Goal: Transaction & Acquisition: Purchase product/service

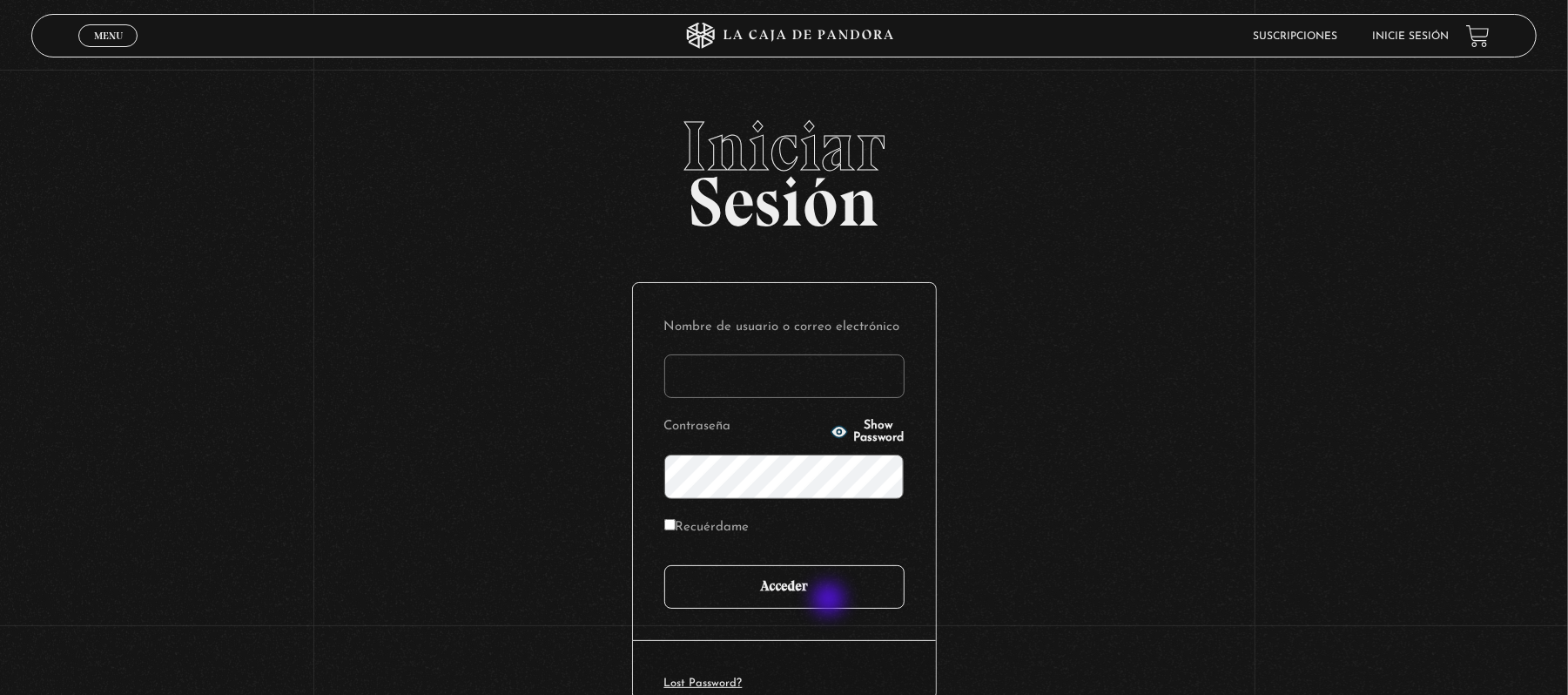
type input "Maria Jose"
click at [830, 596] on input "Acceder" at bounding box center [784, 587] width 241 height 44
click at [854, 440] on p "Contraseña Show Password" at bounding box center [784, 455] width 241 height 85
click at [853, 432] on span "Show Password" at bounding box center [878, 431] width 51 height 24
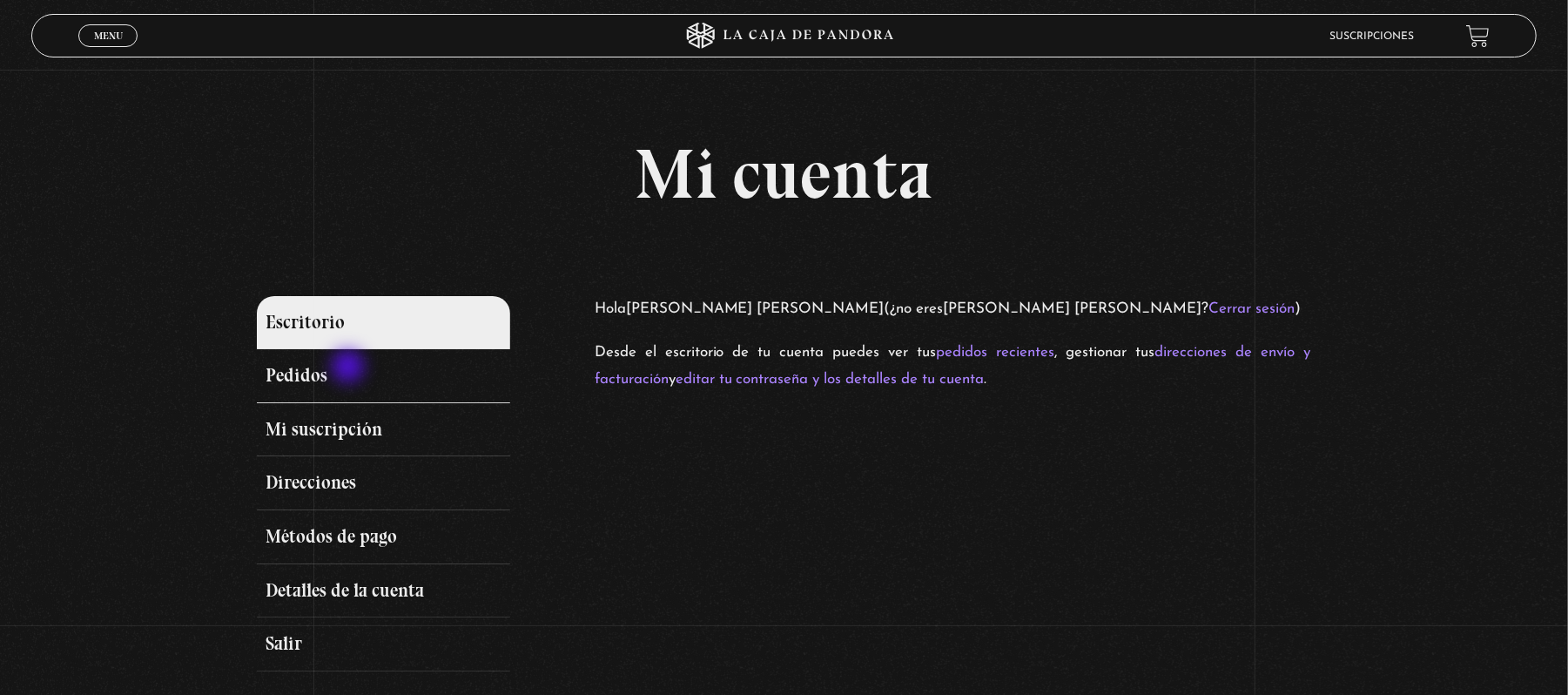
click at [349, 366] on link "Pedidos" at bounding box center [382, 376] width 253 height 54
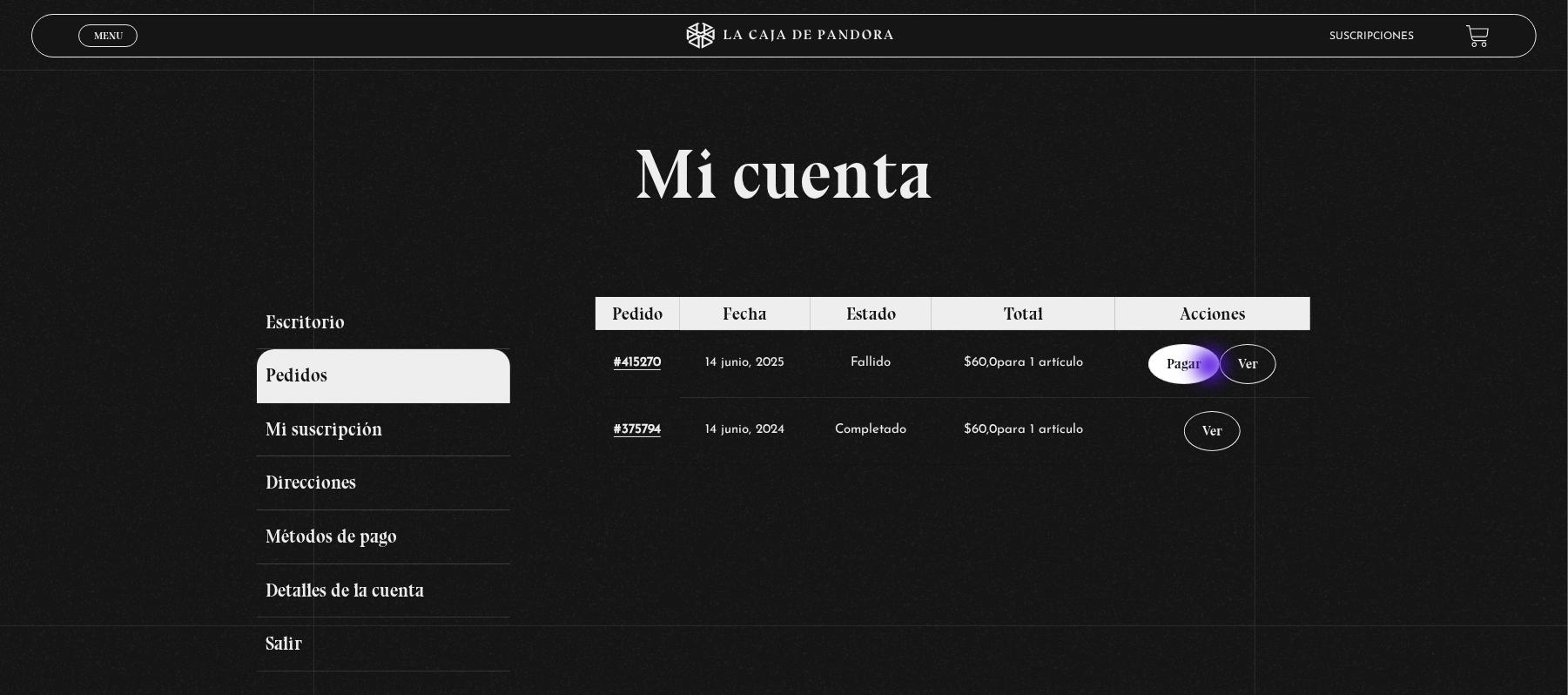
click at [1212, 367] on link "Pagar" at bounding box center [1184, 364] width 72 height 40
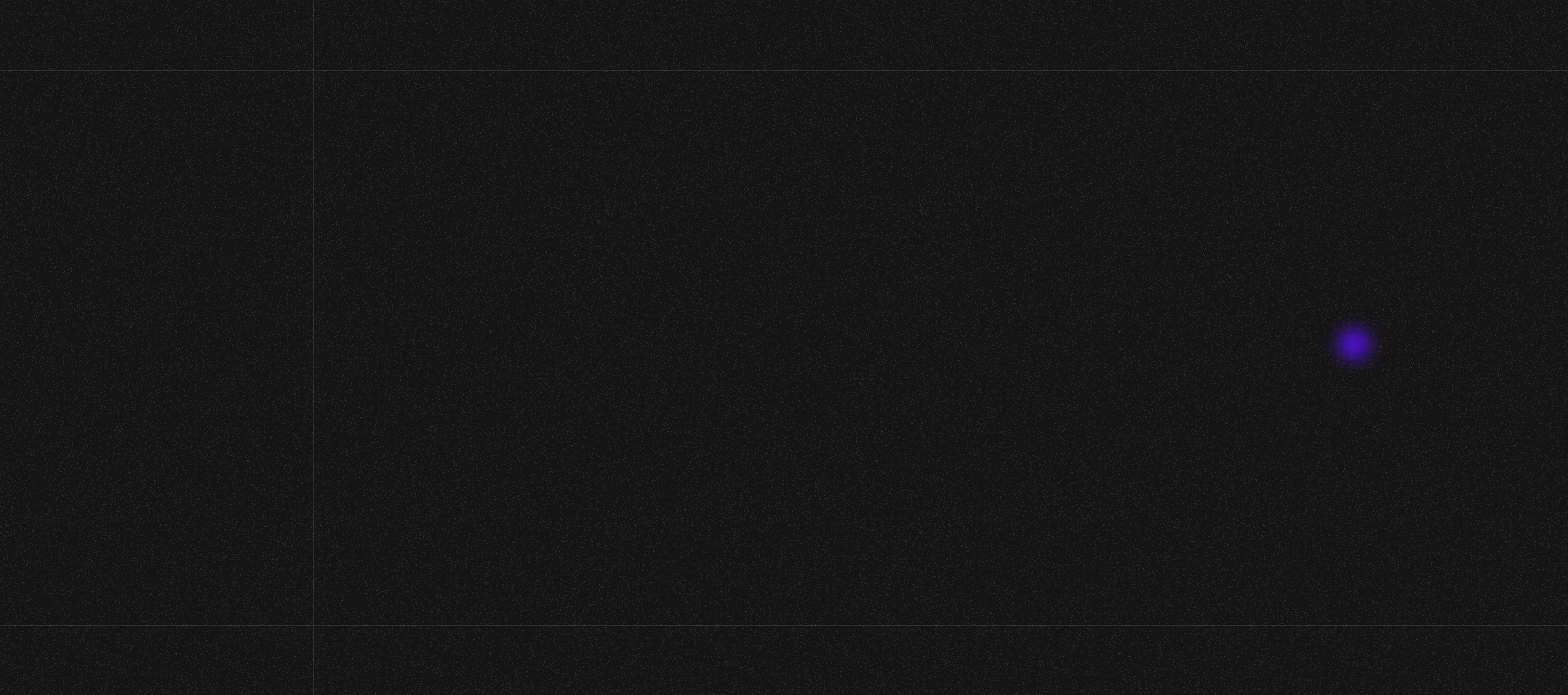
select select "CR-C"
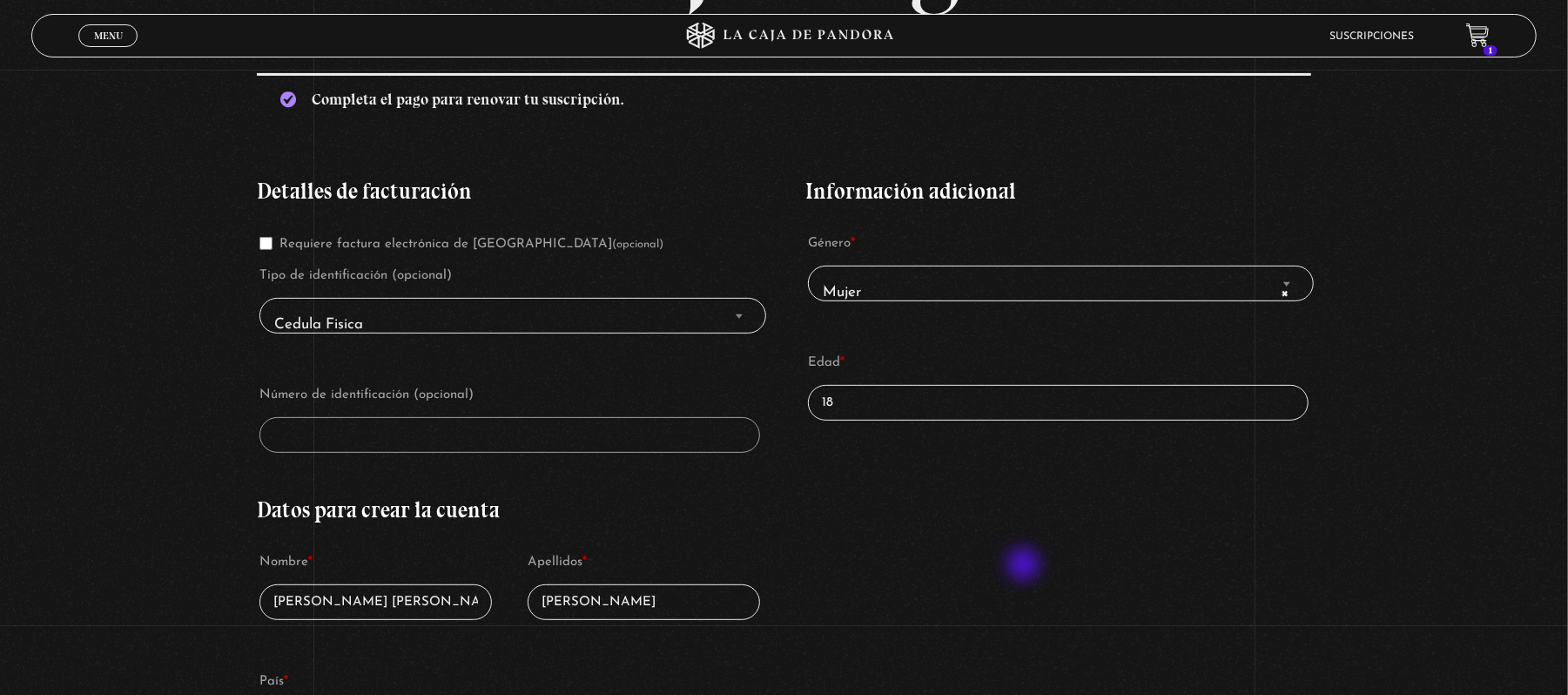
scroll to position [315, 0]
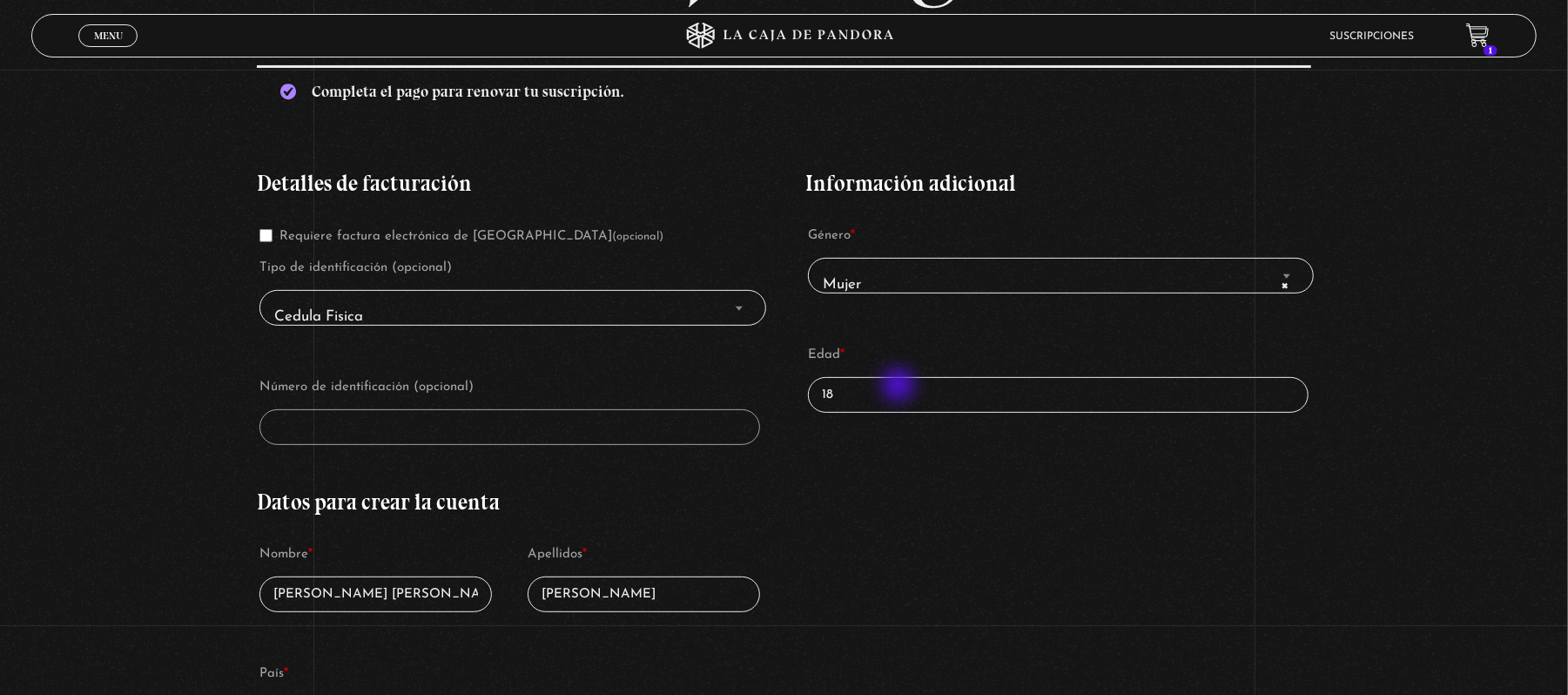
click at [900, 386] on input "18" at bounding box center [1058, 395] width 501 height 36
click at [944, 505] on div "Detalles de facturación Requiere factura electrónica de Costa Rica (opcional) T…" at bounding box center [783, 641] width 1053 height 990
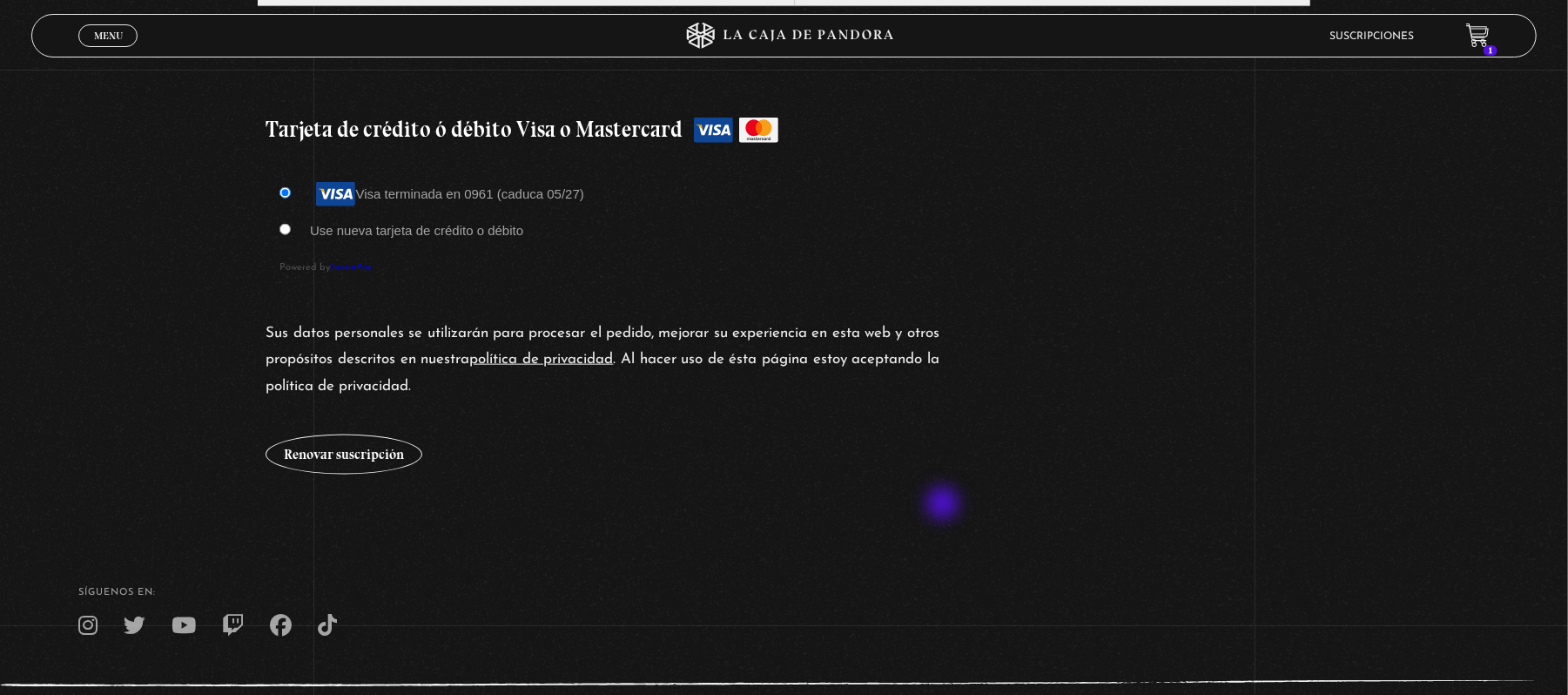
scroll to position [1563, 0]
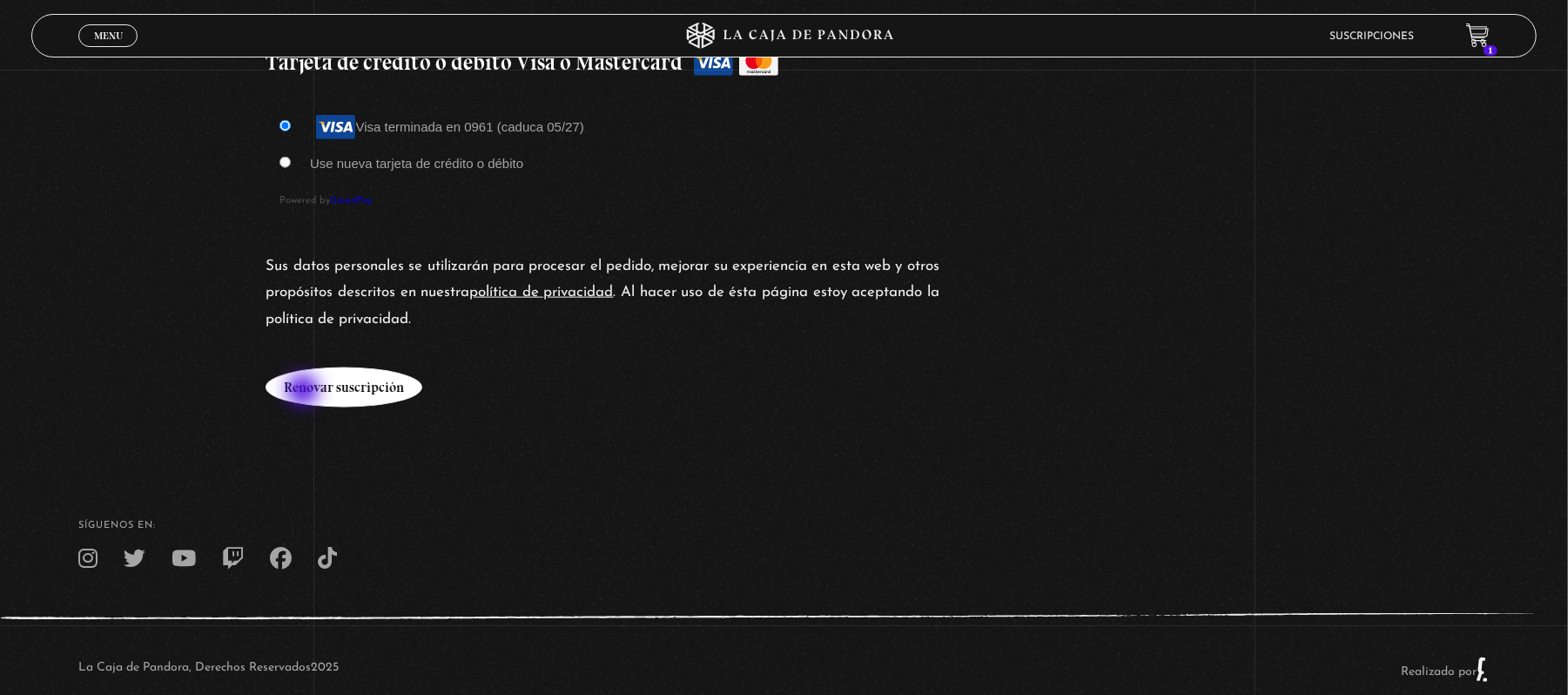
click at [304, 391] on button "Renovar suscripción" at bounding box center [343, 387] width 157 height 40
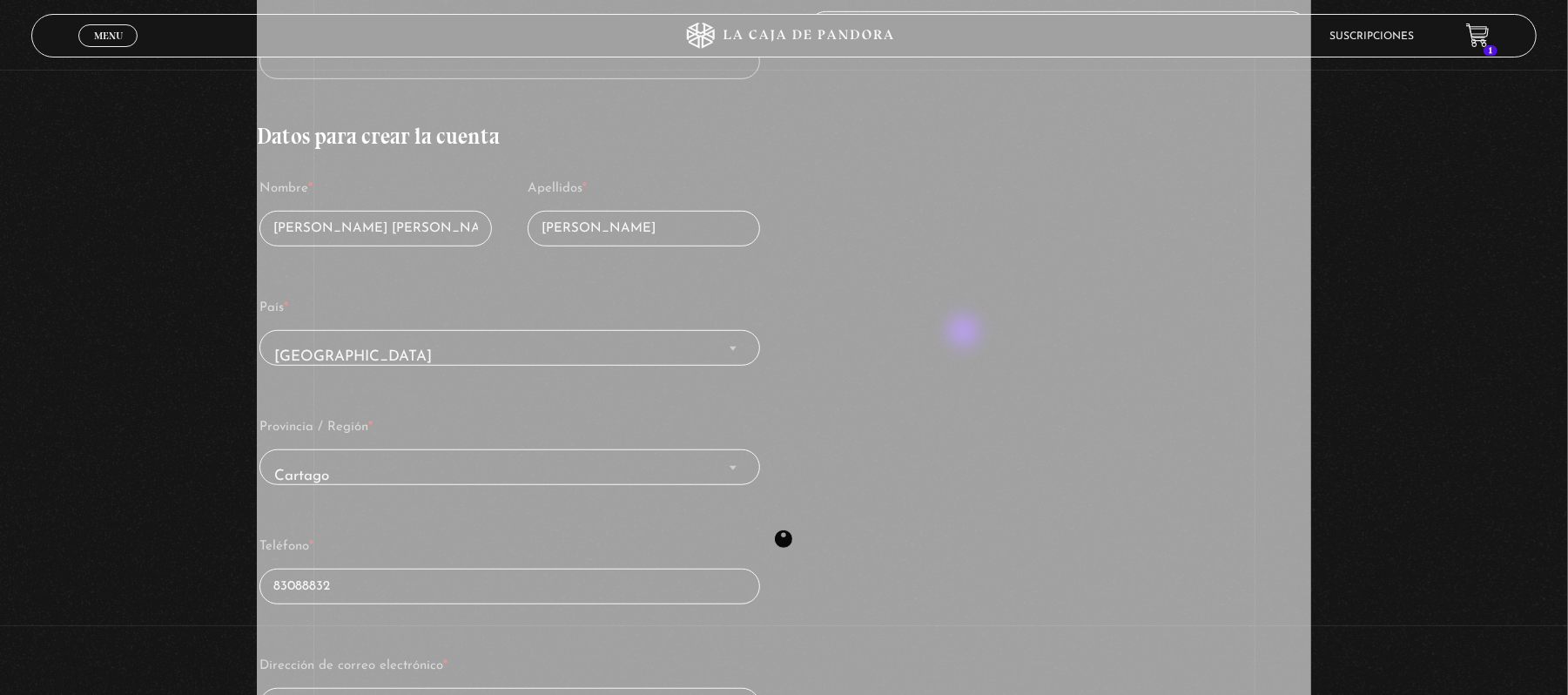
scroll to position [0, 0]
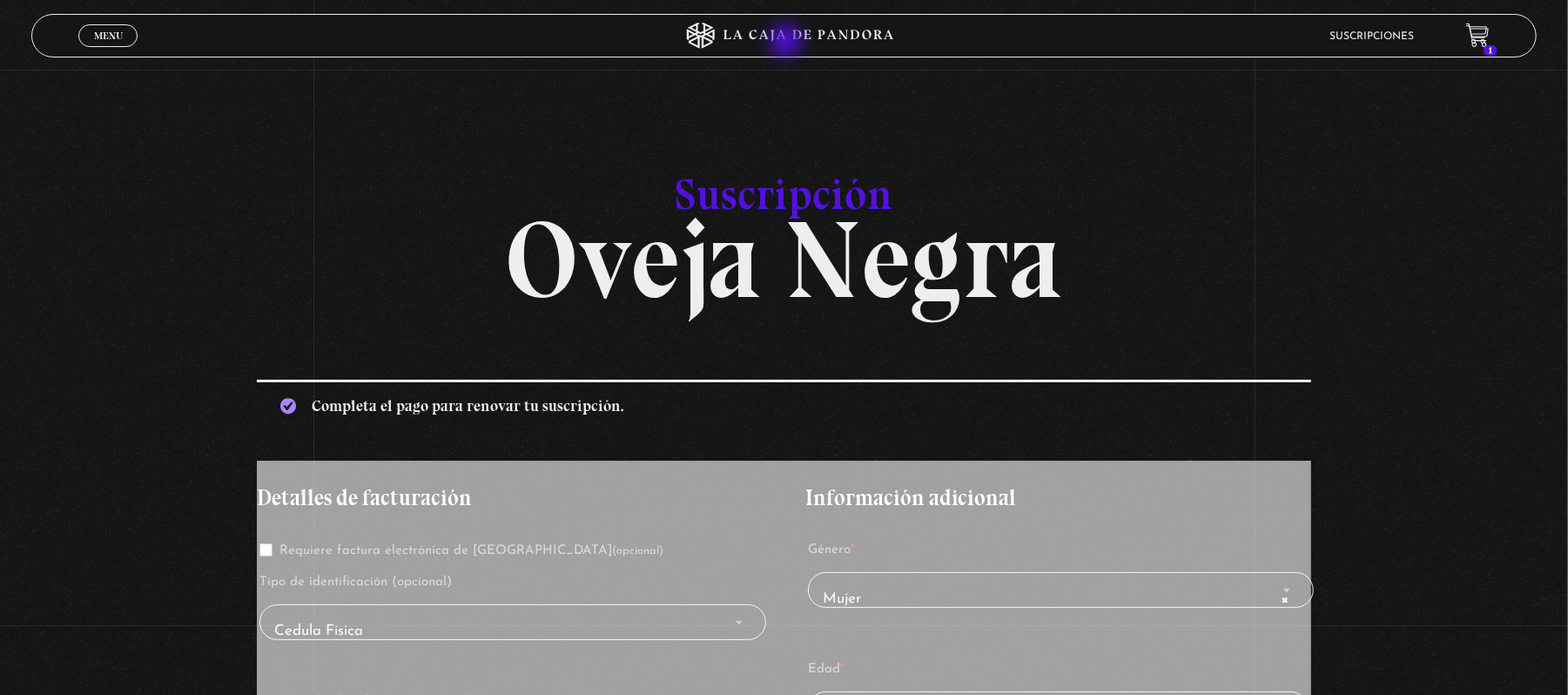
click at [787, 43] on icon at bounding box center [783, 36] width 470 height 26
type input "30"
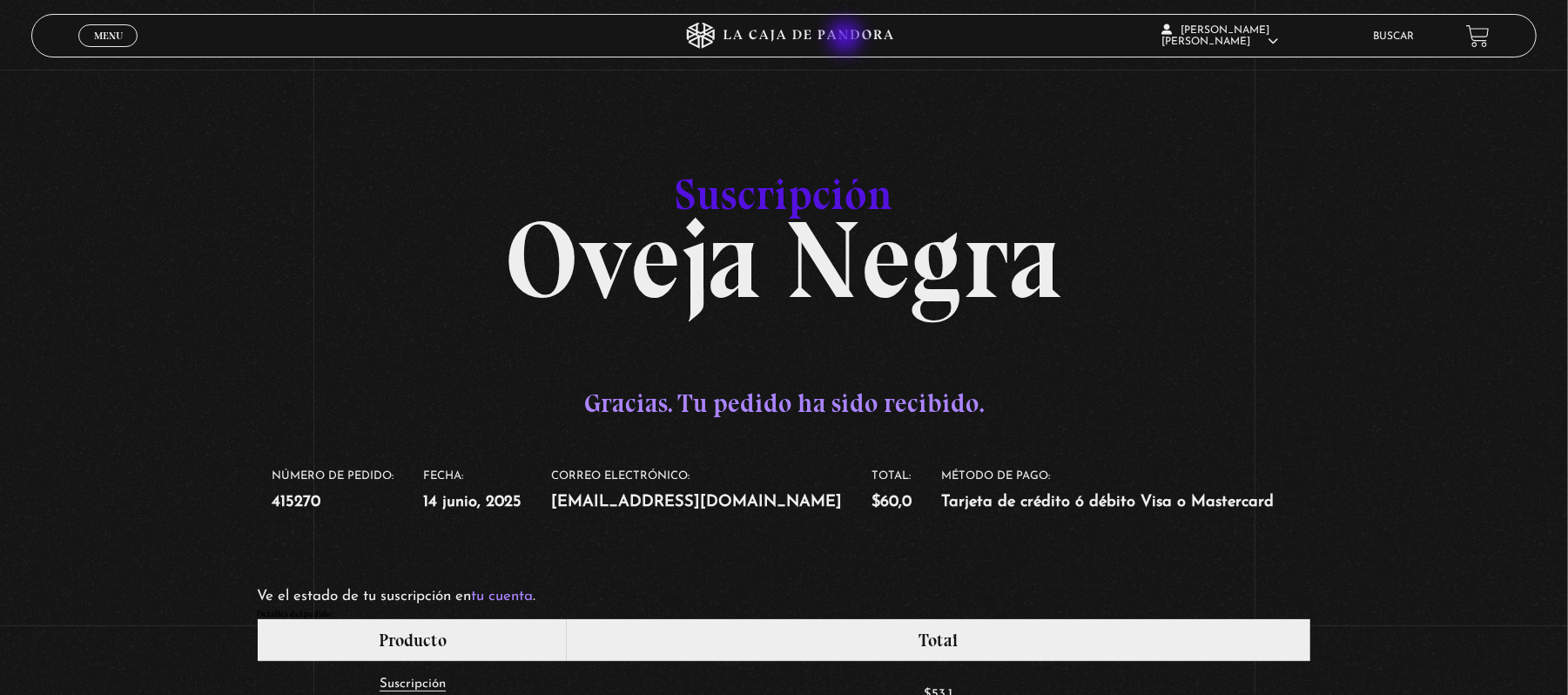
click at [847, 38] on icon at bounding box center [783, 36] width 470 height 26
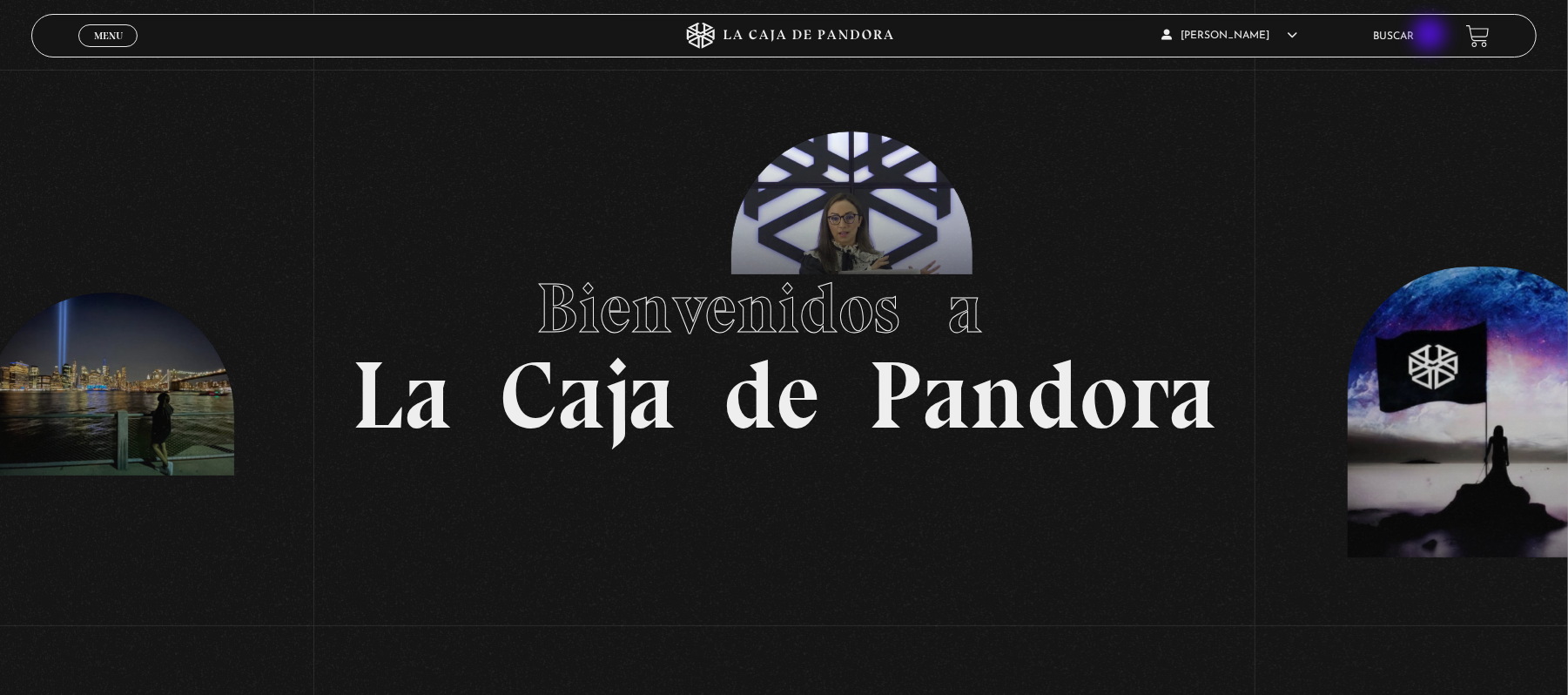
click at [1431, 36] on ul "Buscar" at bounding box center [1410, 36] width 76 height 27
click at [1413, 37] on link "Buscar" at bounding box center [1392, 36] width 41 height 10
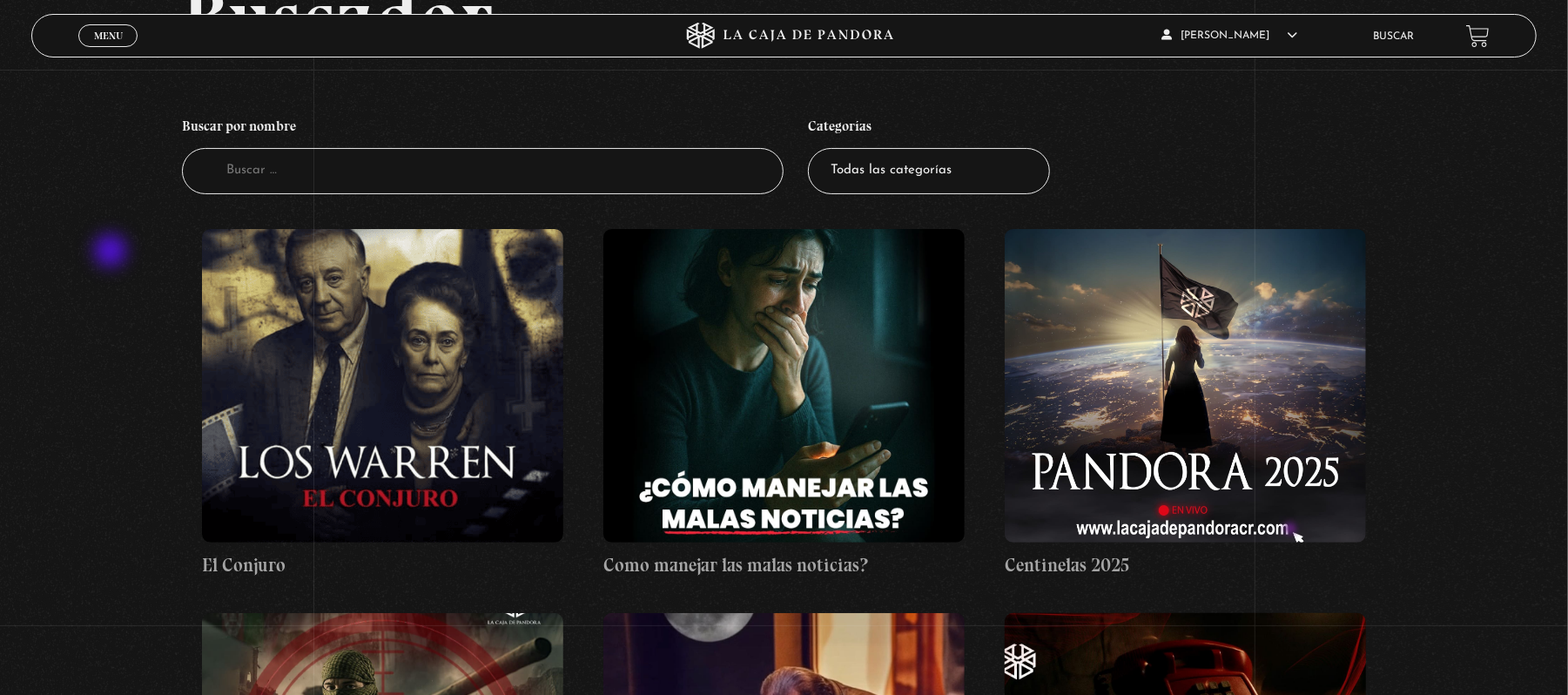
scroll to position [108, 0]
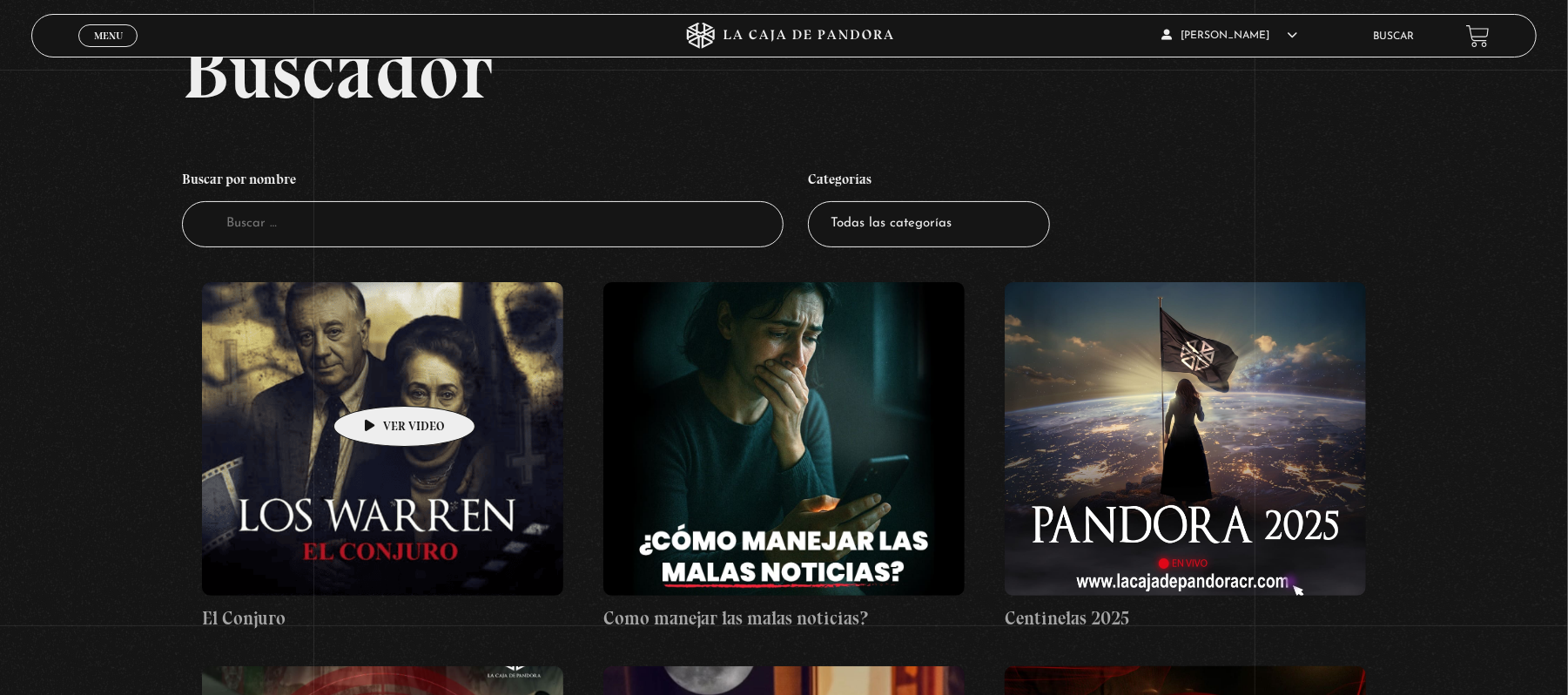
click at [377, 379] on figure at bounding box center [382, 439] width 361 height 314
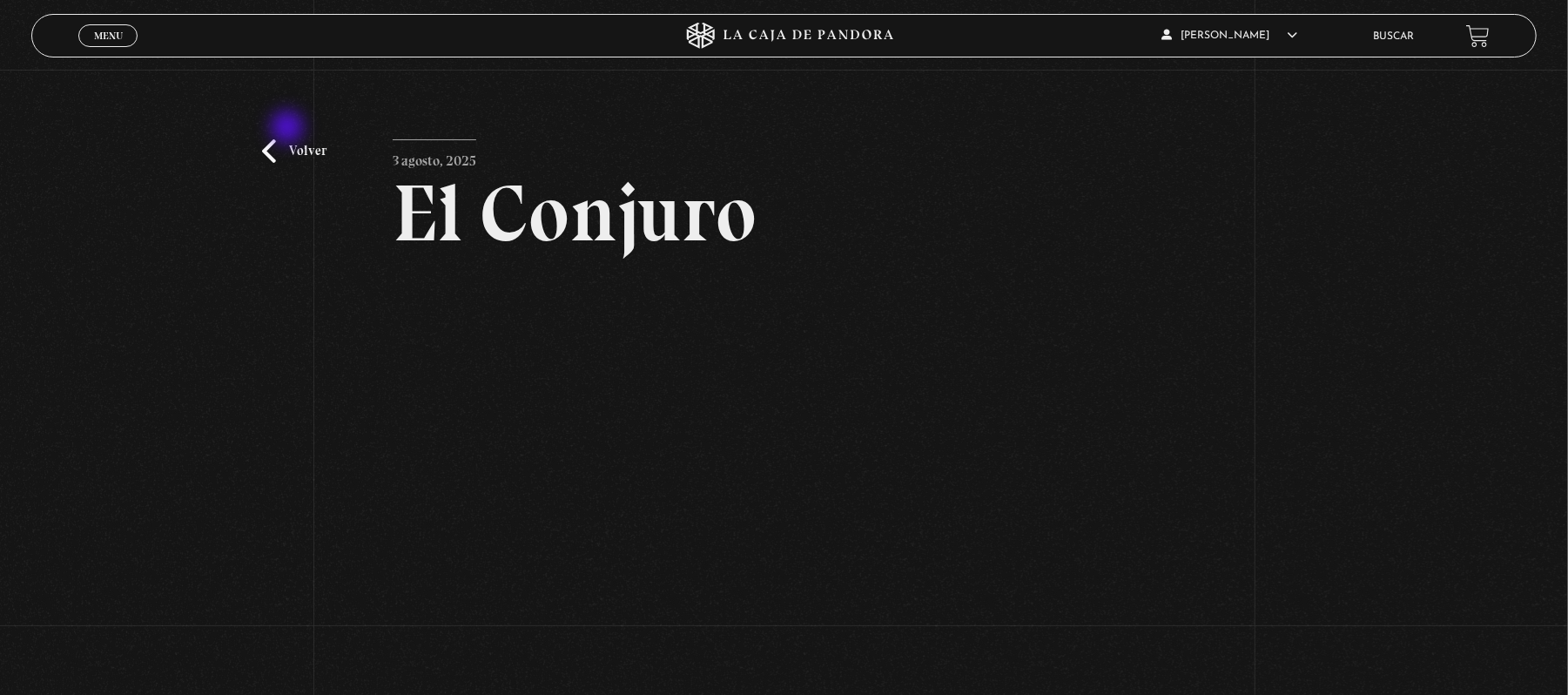
click at [289, 133] on div "Volver [DATE] [GEOGRAPHIC_DATA] WhatsApp Twitter Messenger Email" at bounding box center [784, 435] width 1568 height 731
click at [307, 140] on link "Volver" at bounding box center [294, 152] width 65 height 24
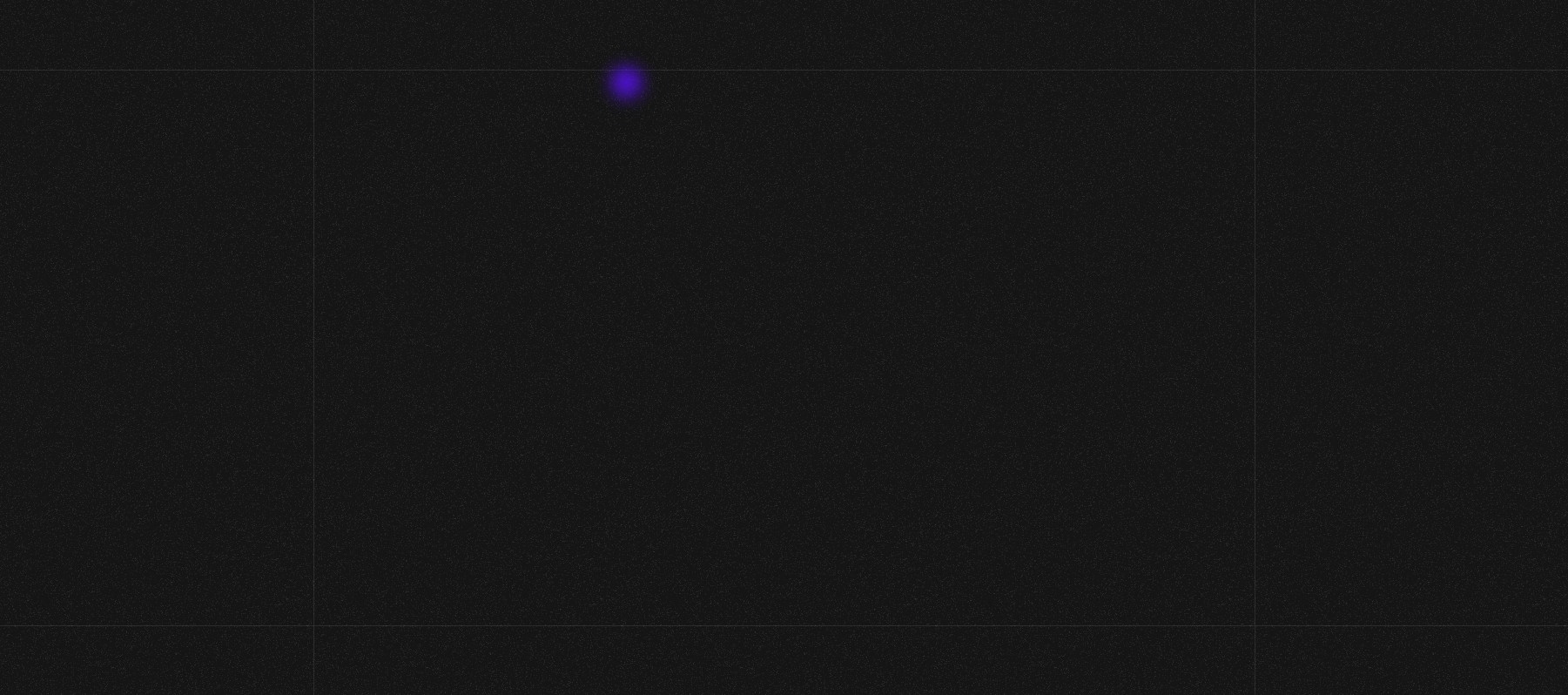
scroll to position [108, 0]
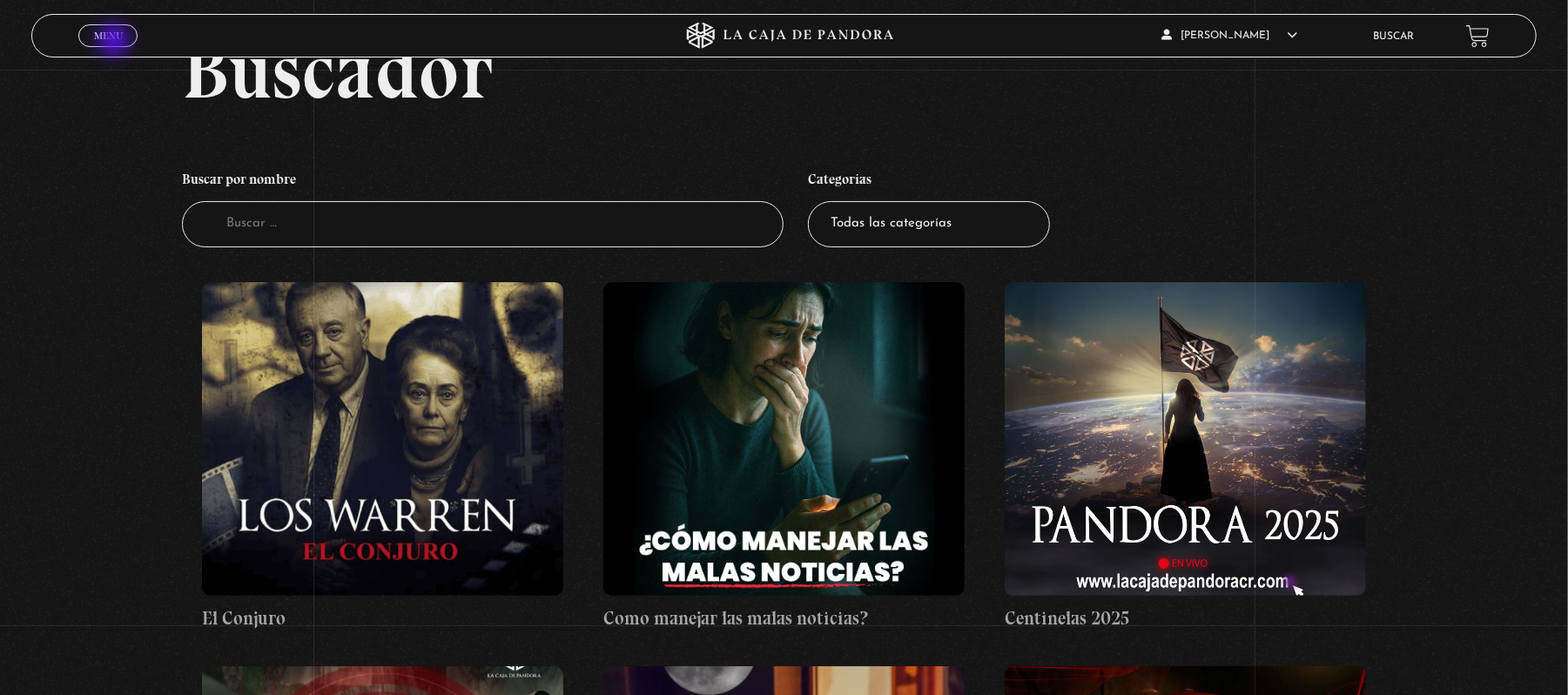
click at [116, 42] on link "Menu Cerrar" at bounding box center [107, 35] width 59 height 23
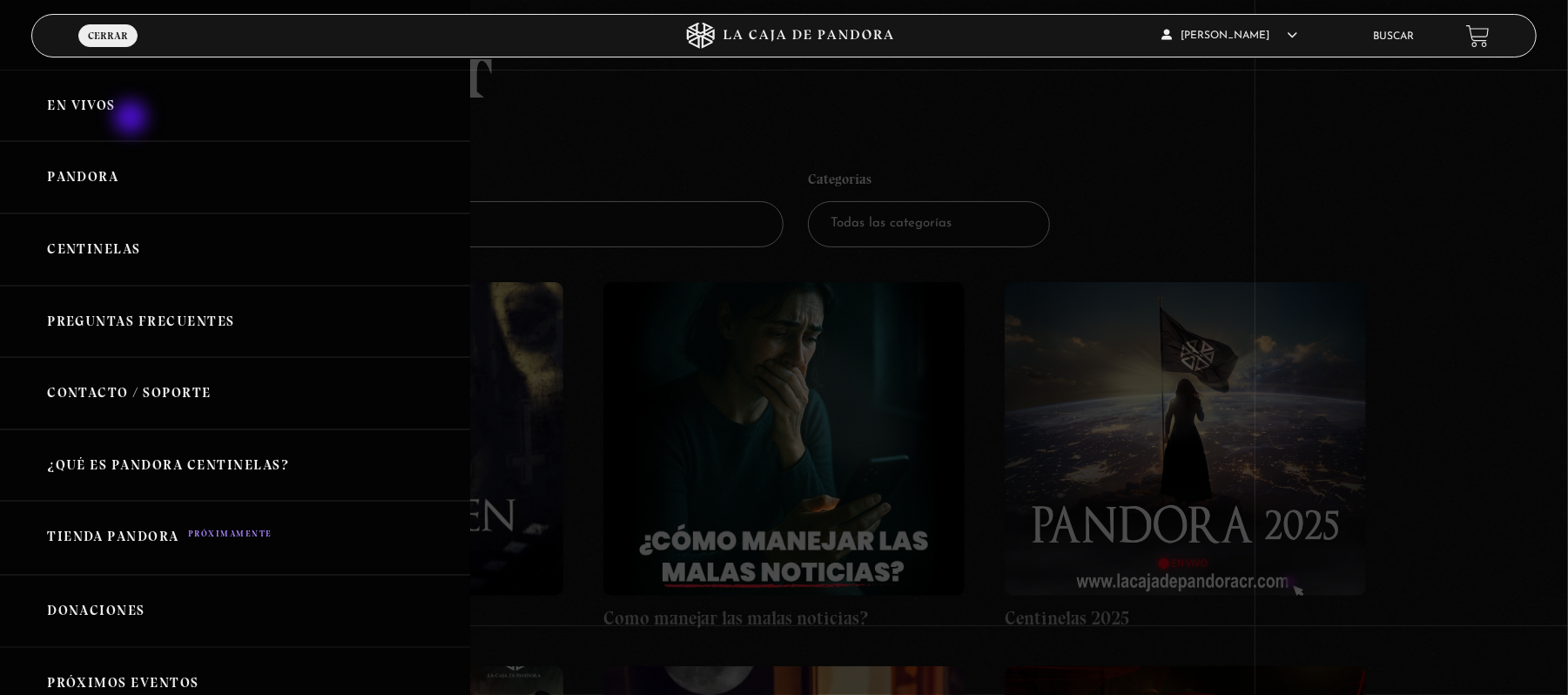
click at [133, 119] on link "En vivos" at bounding box center [235, 106] width 470 height 72
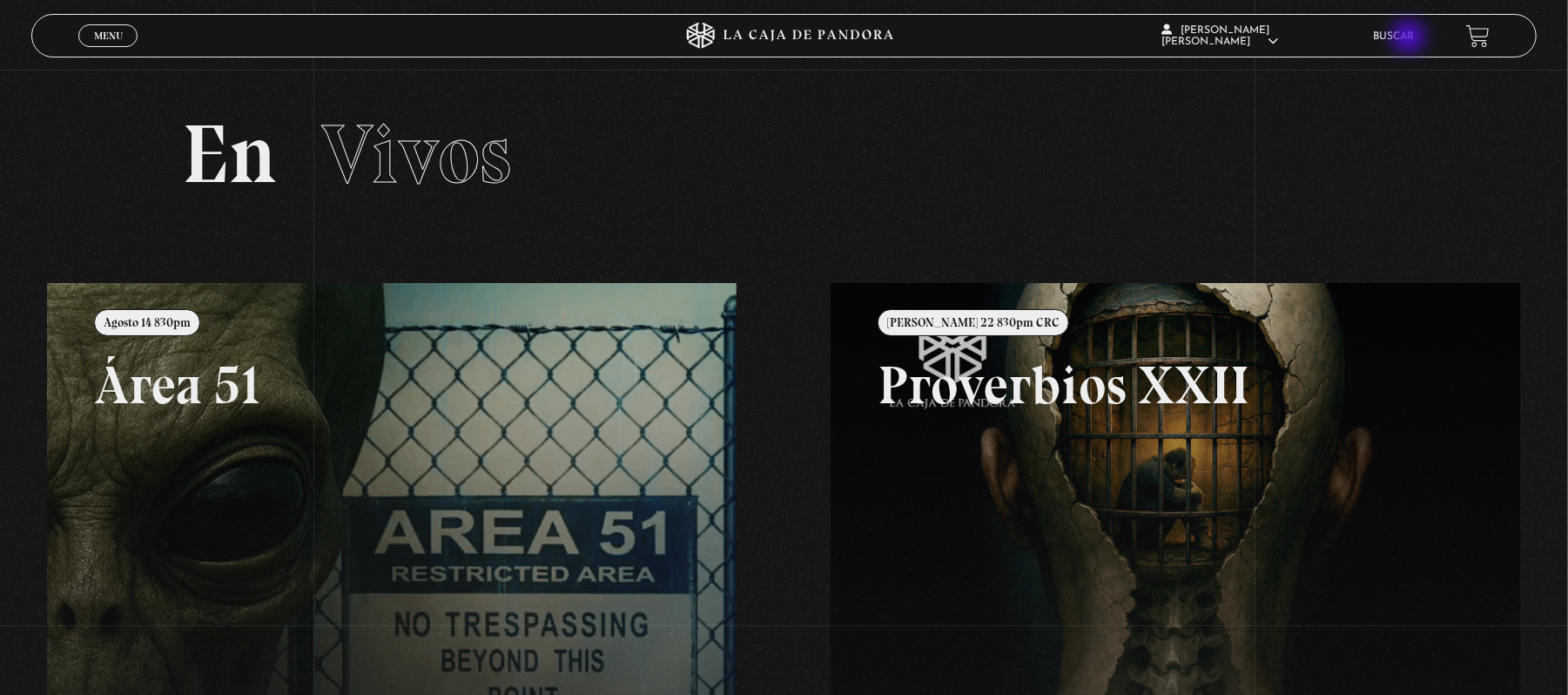
click at [1410, 38] on link "Buscar" at bounding box center [1392, 36] width 41 height 10
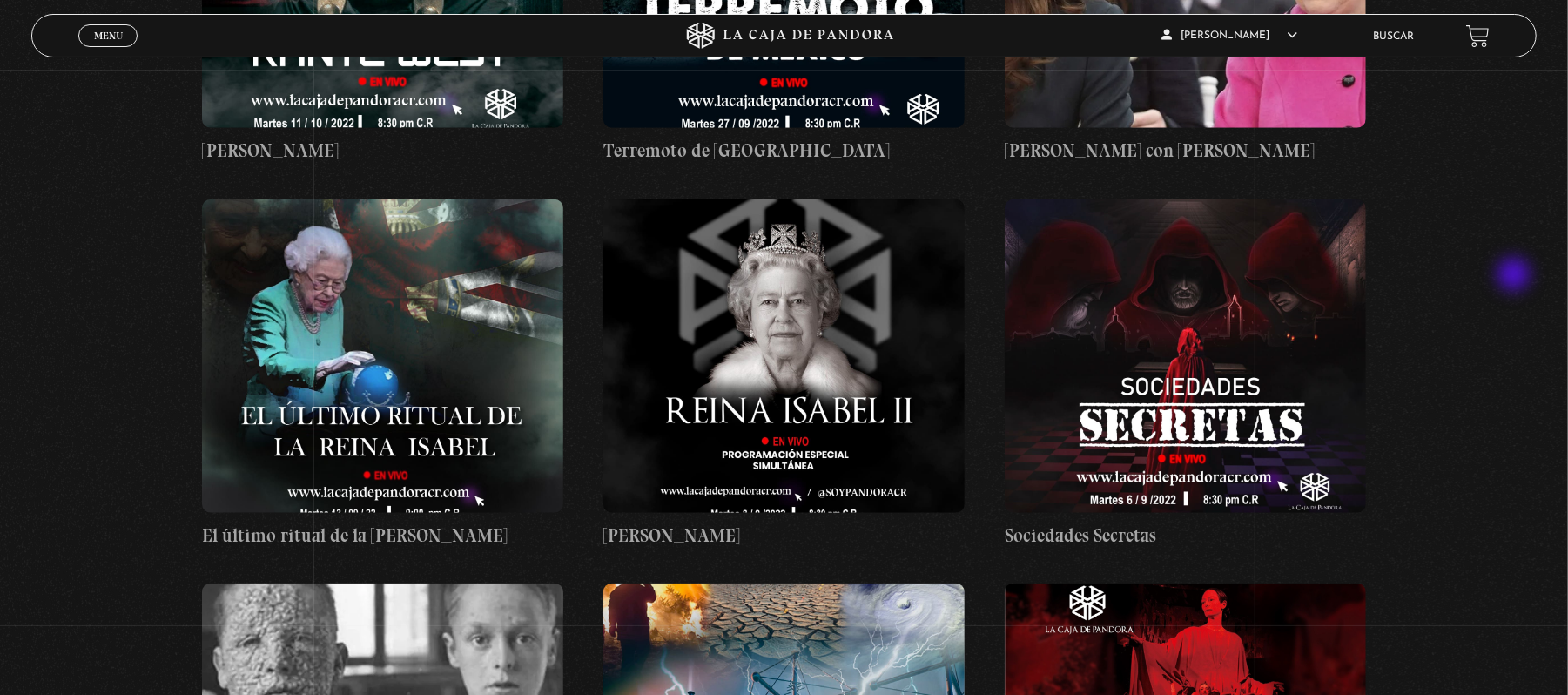
scroll to position [29346, 0]
